Goal: Task Accomplishment & Management: Manage account settings

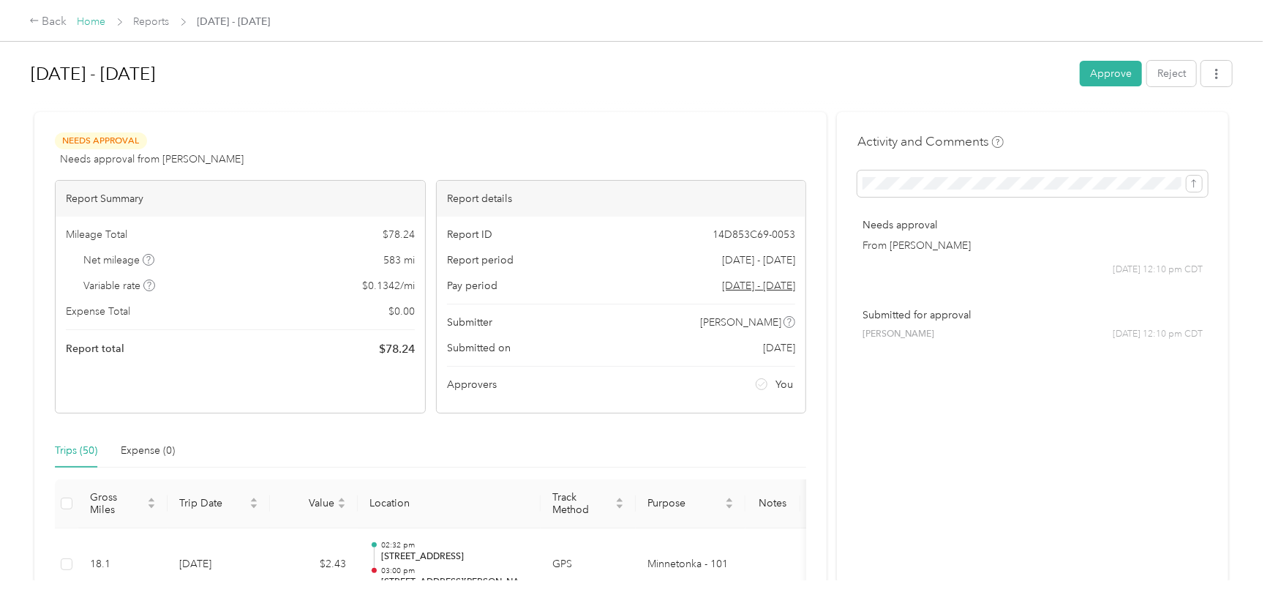
click at [97, 2] on link "Home" at bounding box center [92, 21] width 29 height 12
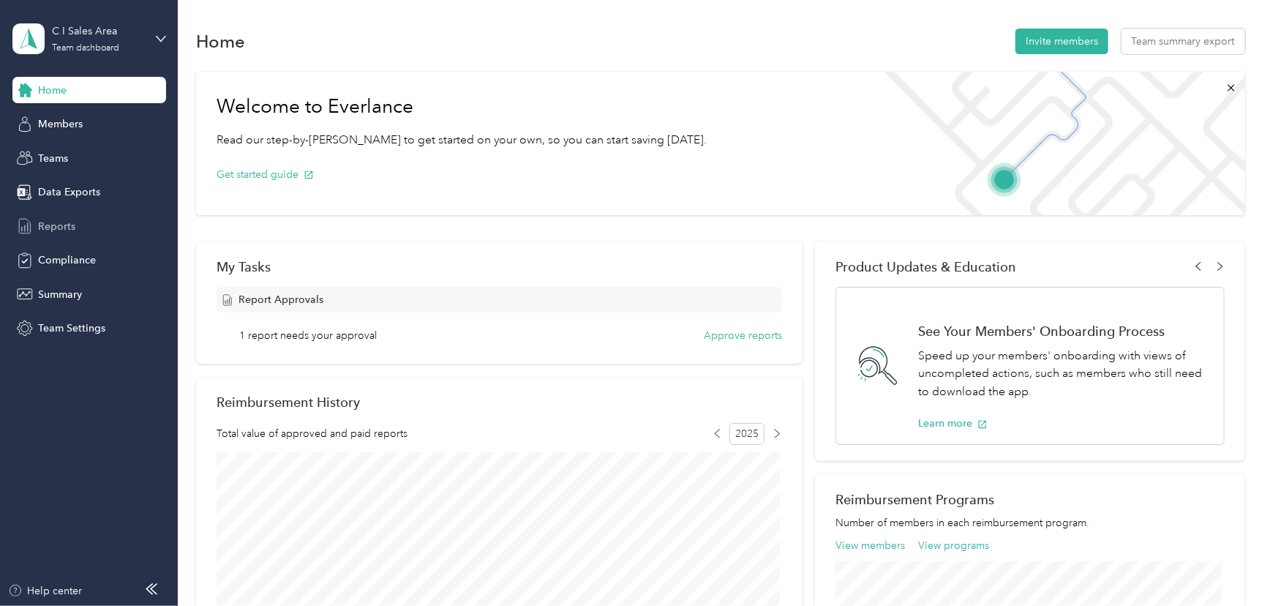
click at [53, 2] on span "Reports" at bounding box center [56, 226] width 37 height 15
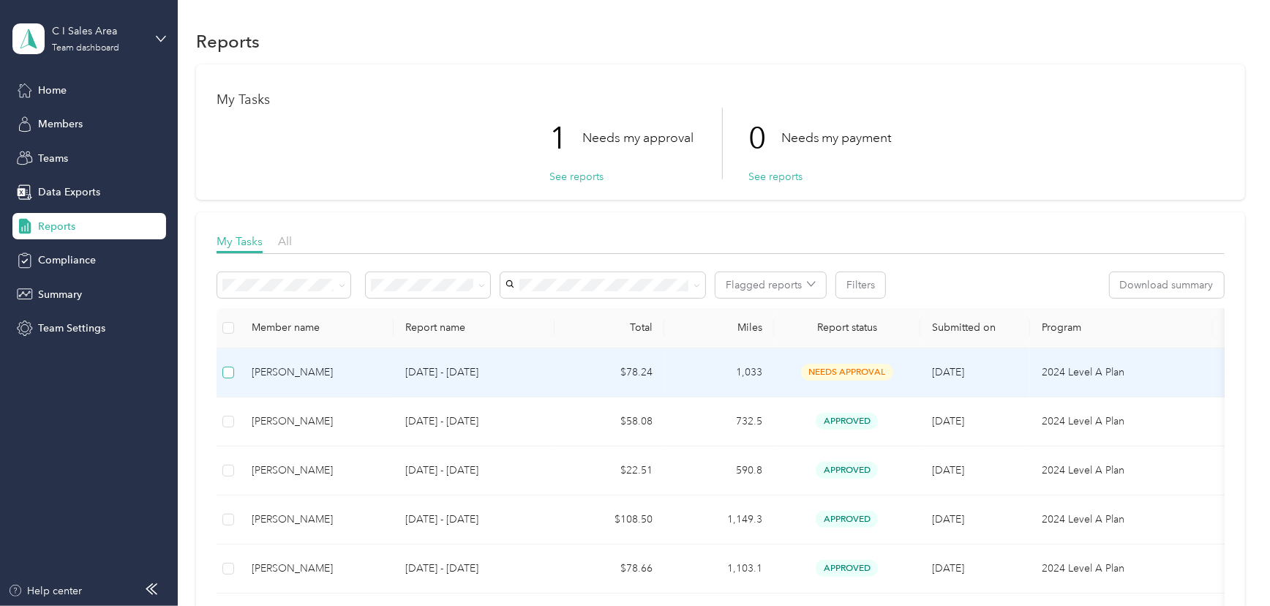
click at [224, 2] on label at bounding box center [228, 372] width 12 height 16
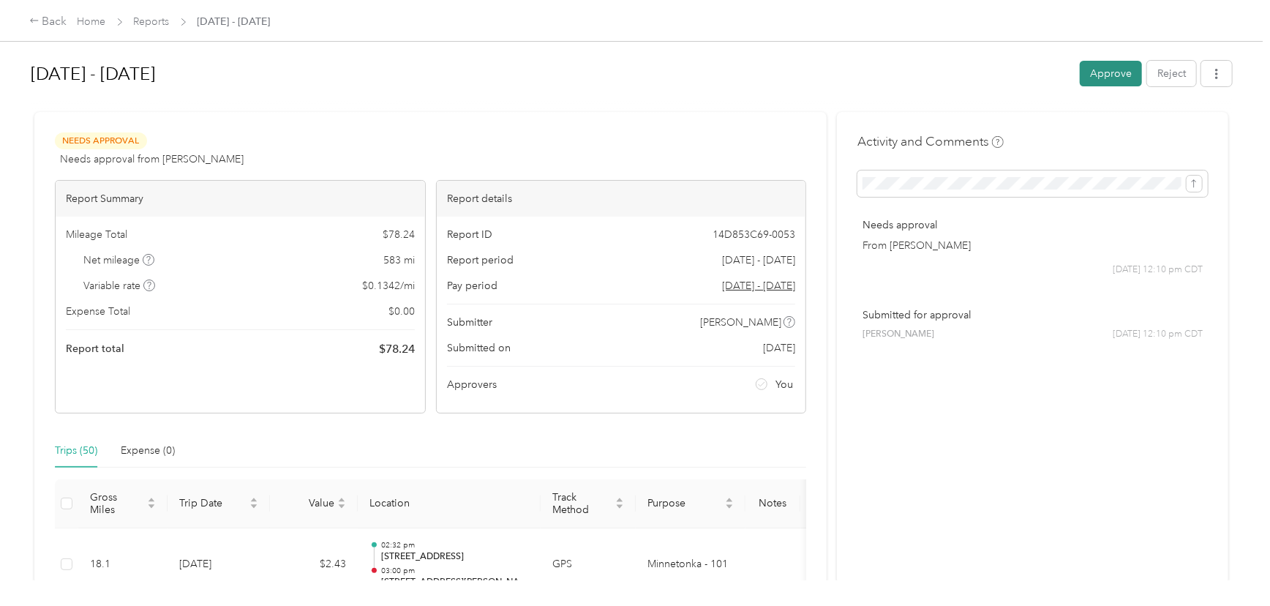
click at [329, 2] on button "Approve" at bounding box center [1111, 74] width 62 height 26
